Goal: Communication & Community: Ask a question

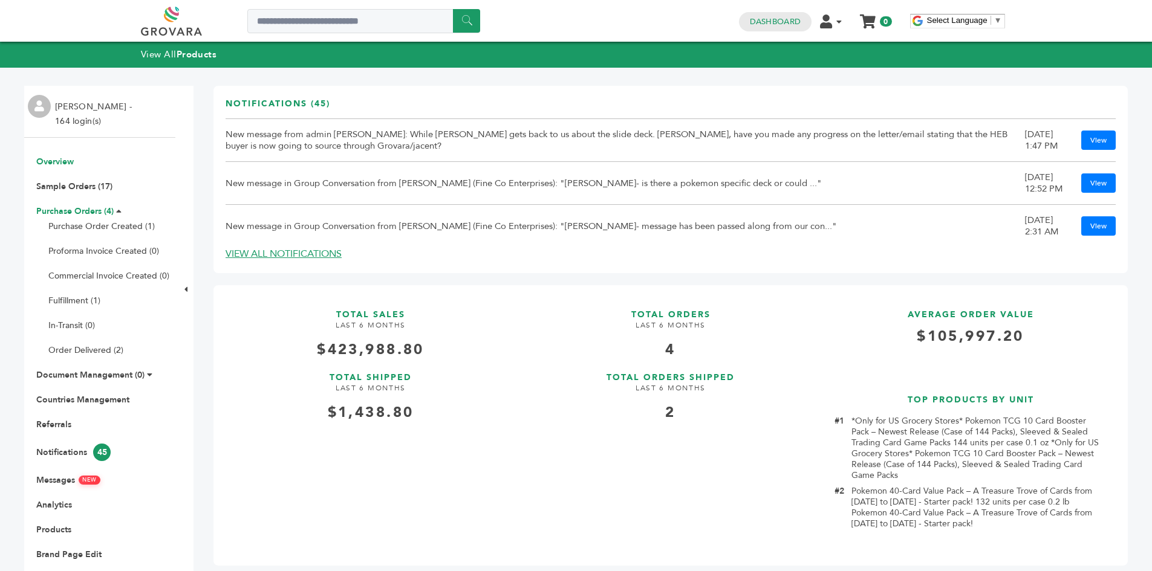
click at [91, 209] on link "Purchase Orders (4)" at bounding box center [74, 211] width 77 height 11
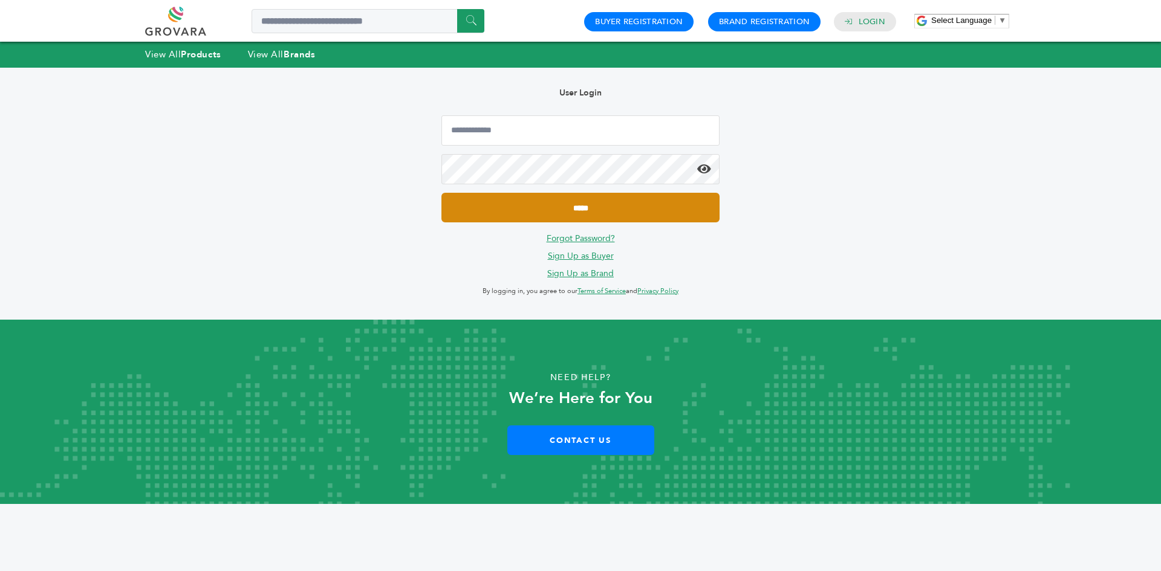
type input "**********"
click at [508, 207] on input "*****" at bounding box center [580, 208] width 278 height 30
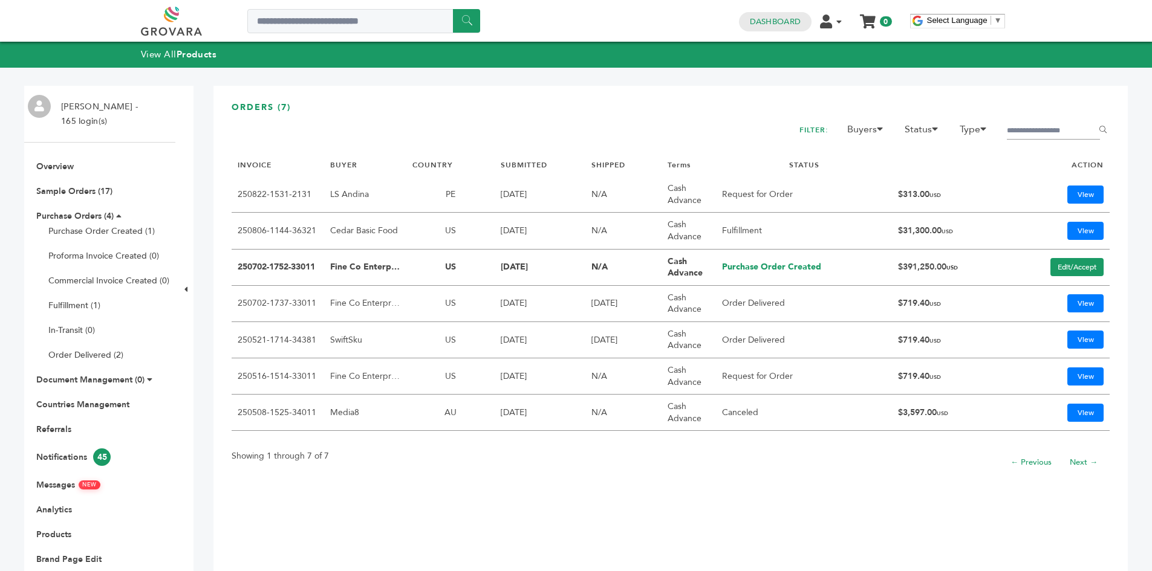
click at [613, 117] on h3 "ORDERS (7)" at bounding box center [671, 112] width 878 height 21
click at [1072, 223] on link "View" at bounding box center [1085, 231] width 36 height 18
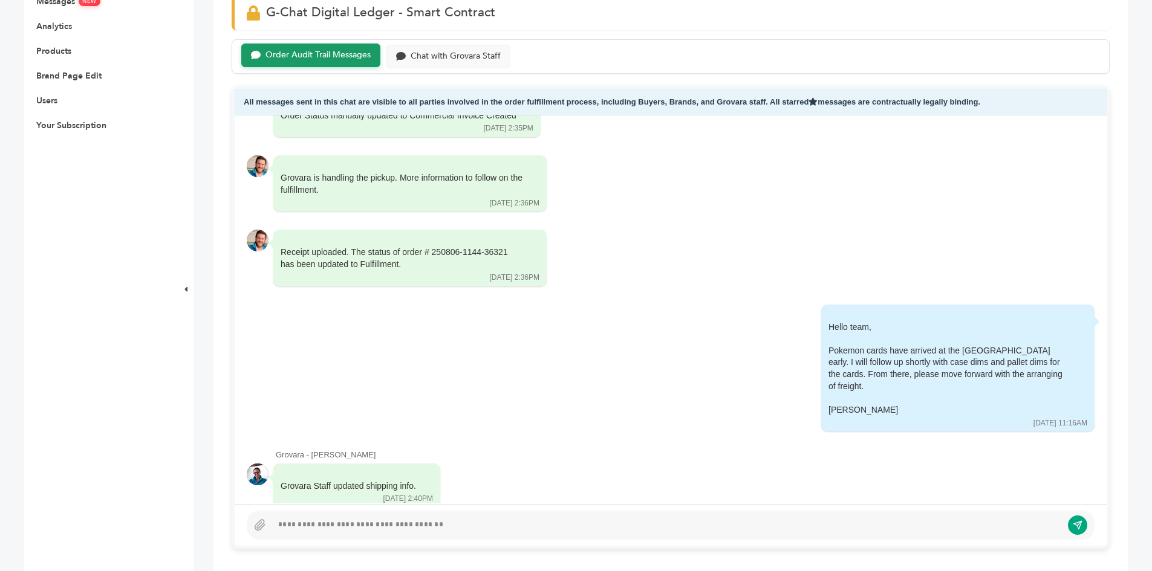
scroll to position [725, 0]
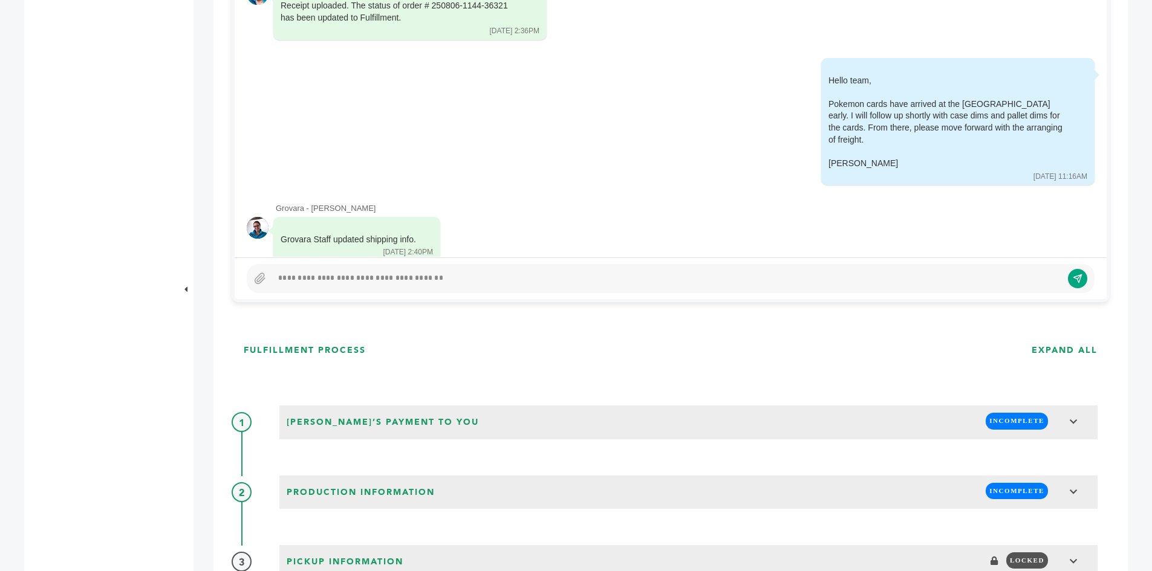
click at [377, 270] on div at bounding box center [671, 278] width 848 height 29
click at [360, 288] on div at bounding box center [671, 278] width 848 height 29
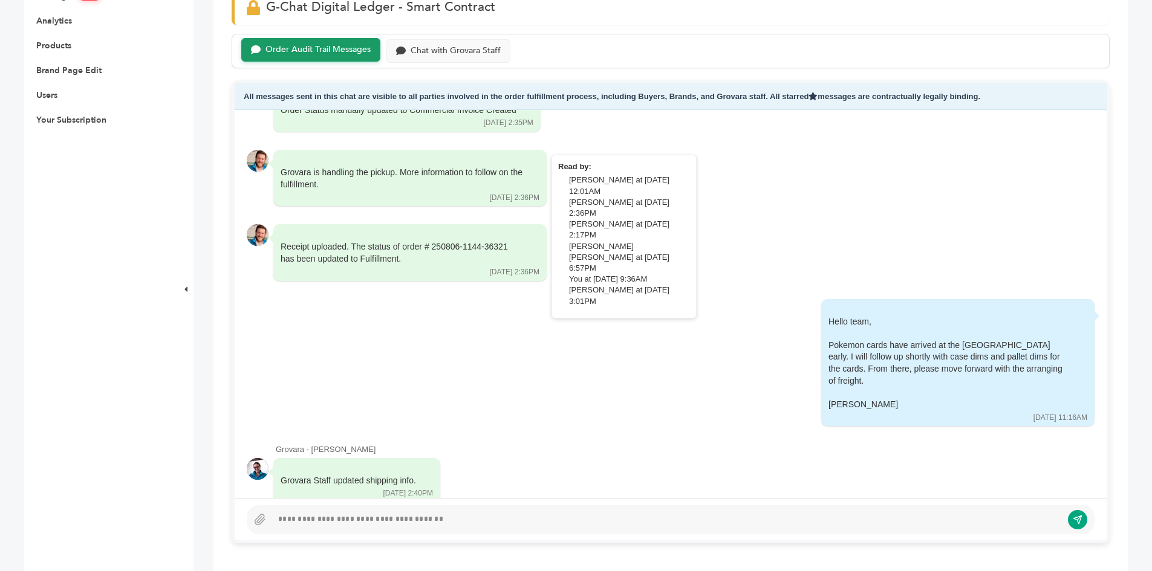
scroll to position [363, 0]
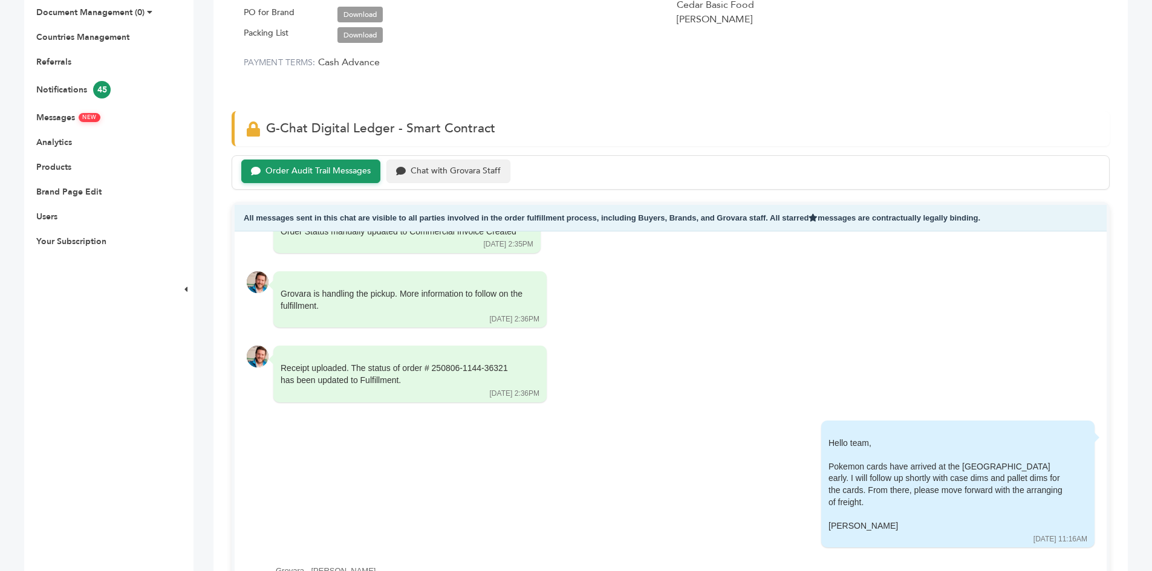
click at [435, 174] on div "Chat with Grovara Staff" at bounding box center [455, 171] width 90 height 10
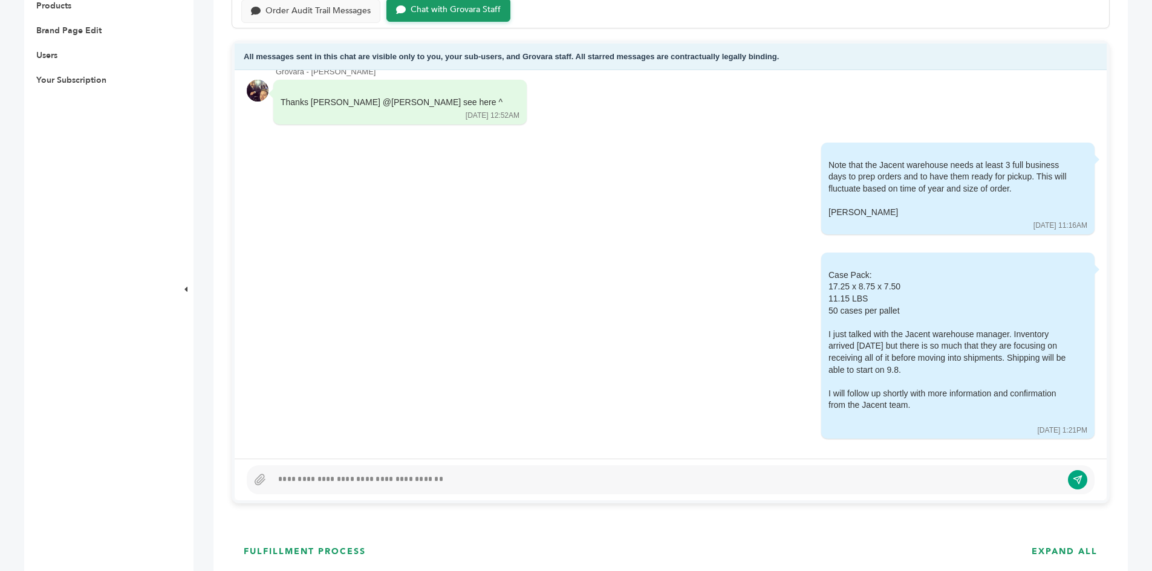
scroll to position [786, 0]
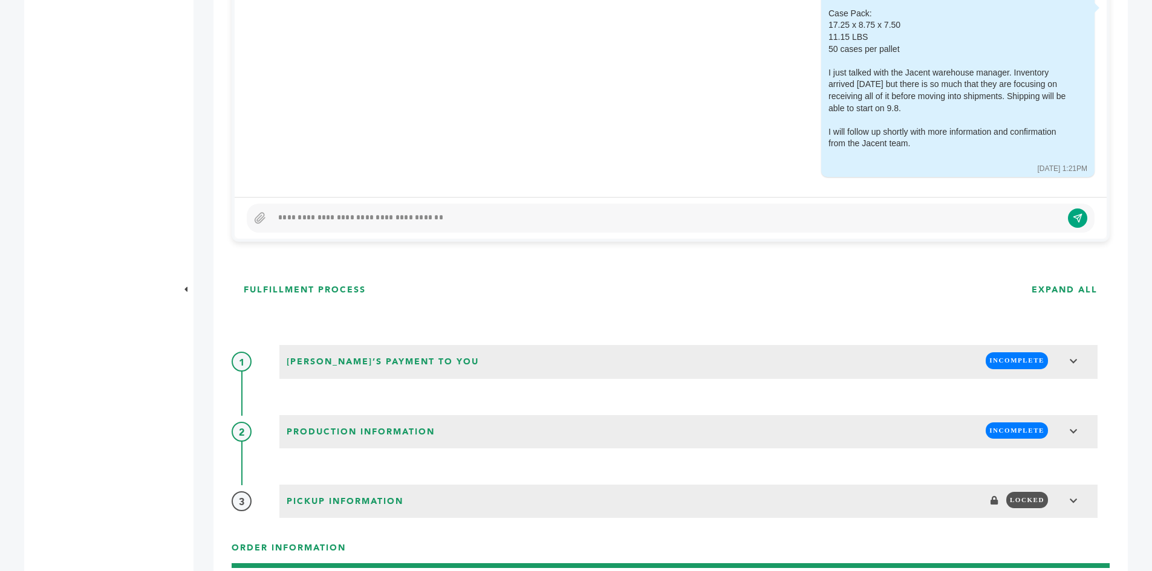
click at [293, 203] on div at bounding box center [671, 218] width 872 height 42
click at [289, 219] on div at bounding box center [667, 218] width 790 height 15
paste div
click at [278, 212] on div "**********" at bounding box center [662, 218] width 780 height 15
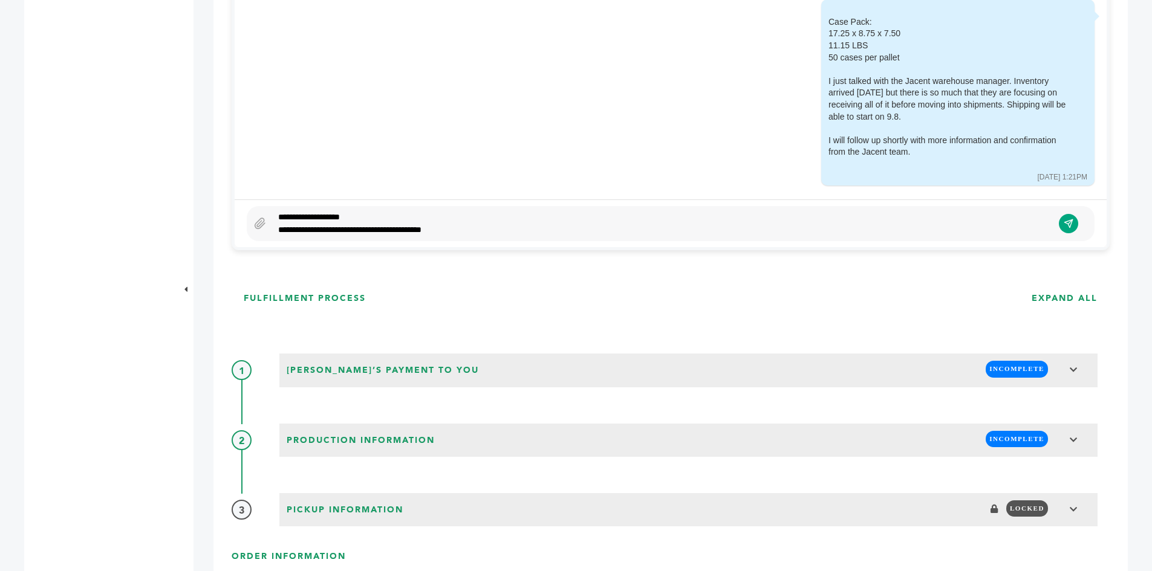
click at [460, 226] on div "**********" at bounding box center [662, 223] width 780 height 25
click at [464, 230] on div "**********" at bounding box center [662, 223] width 780 height 25
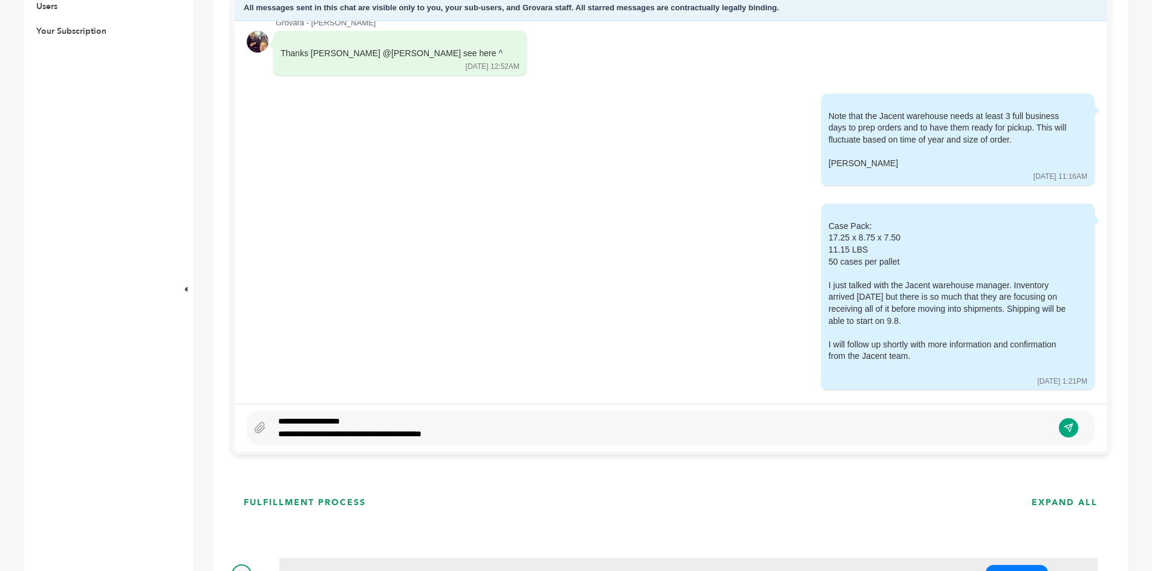
scroll to position [717, 0]
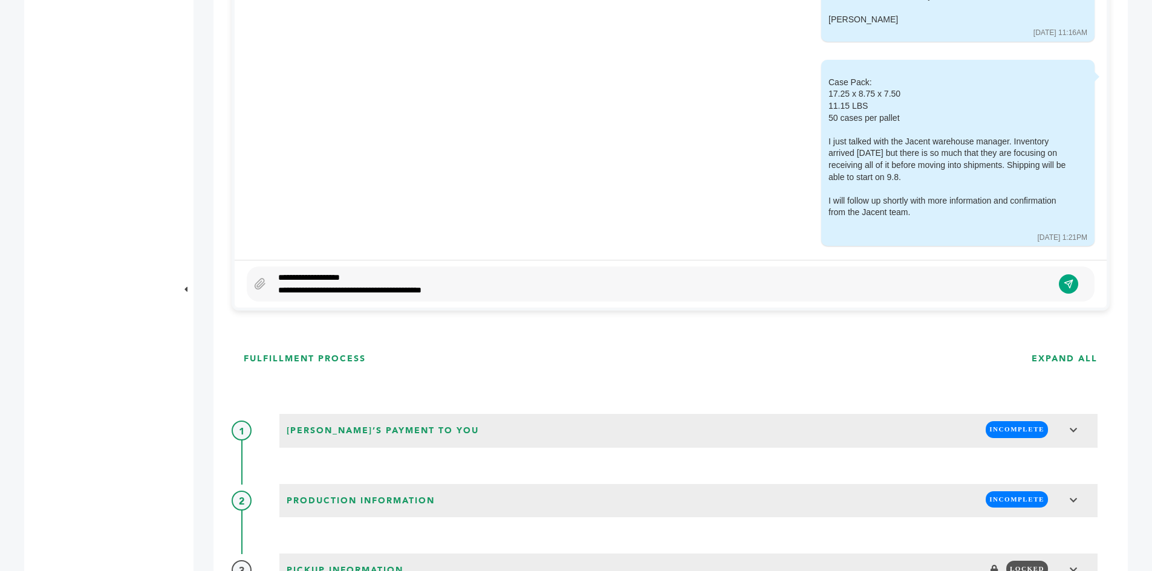
click at [1071, 286] on icon "submit" at bounding box center [1068, 284] width 10 height 10
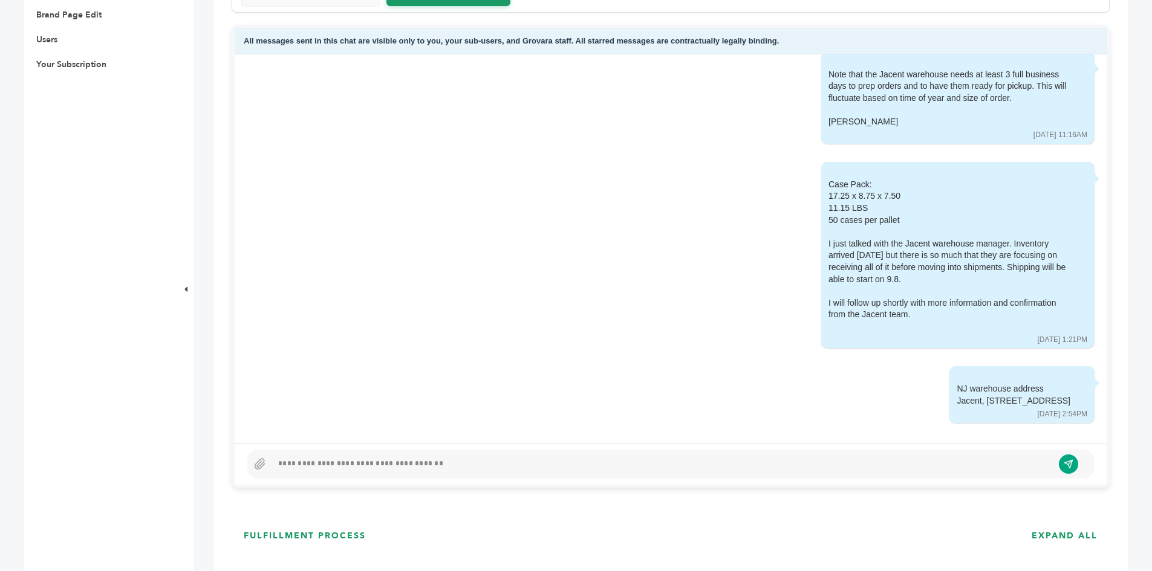
scroll to position [536, 0]
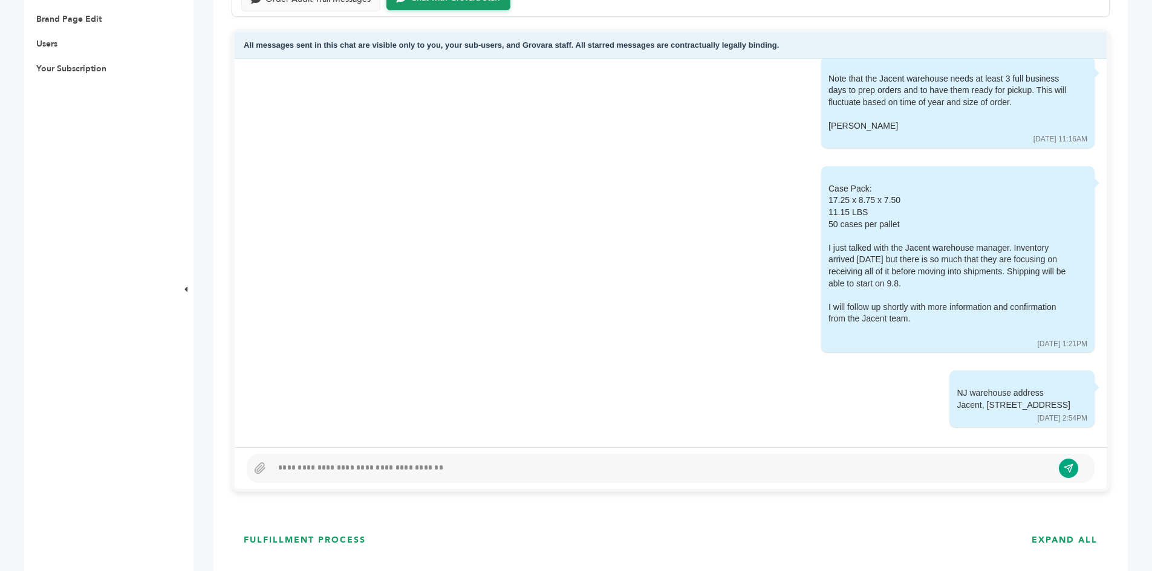
click at [647, 469] on div at bounding box center [662, 468] width 780 height 15
drag, startPoint x: 865, startPoint y: 281, endPoint x: 825, endPoint y: 167, distance: 120.1
click at [825, 167] on div "Case Pack: 17.25 x 8.75 x 7.50 11.15 LBS 50 cases per pallet I just talked with…" at bounding box center [957, 259] width 273 height 187
click at [821, 180] on div "Case Pack: 17.25 x 8.75 x 7.50 11.15 LBS 50 cases per pallet I just talked with…" at bounding box center [957, 259] width 273 height 187
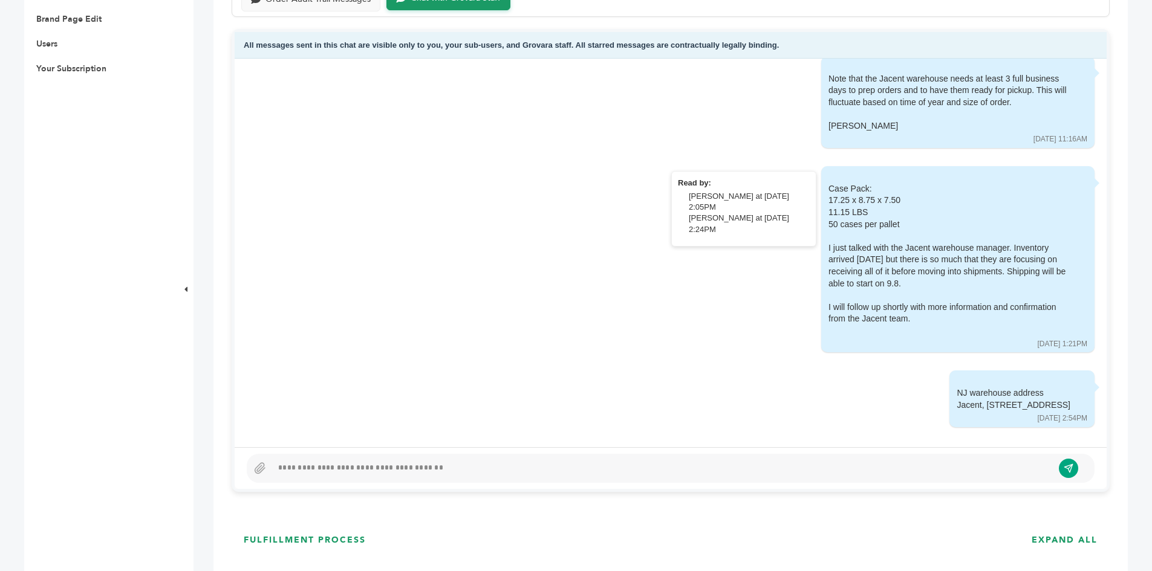
click at [828, 192] on div "Case Pack: 17.25 x 8.75 x 7.50 11.15 LBS 50 cases per pallet I just talked with…" at bounding box center [949, 260] width 242 height 154
click at [882, 222] on div "50 cases per pallet I just talked with the Jacent warehouse manager. Inventory …" at bounding box center [949, 272] width 242 height 106
click at [883, 225] on div "50 cases per pallet I just talked with the Jacent warehouse manager. Inventory …" at bounding box center [949, 272] width 242 height 106
